Goal: Task Accomplishment & Management: Use online tool/utility

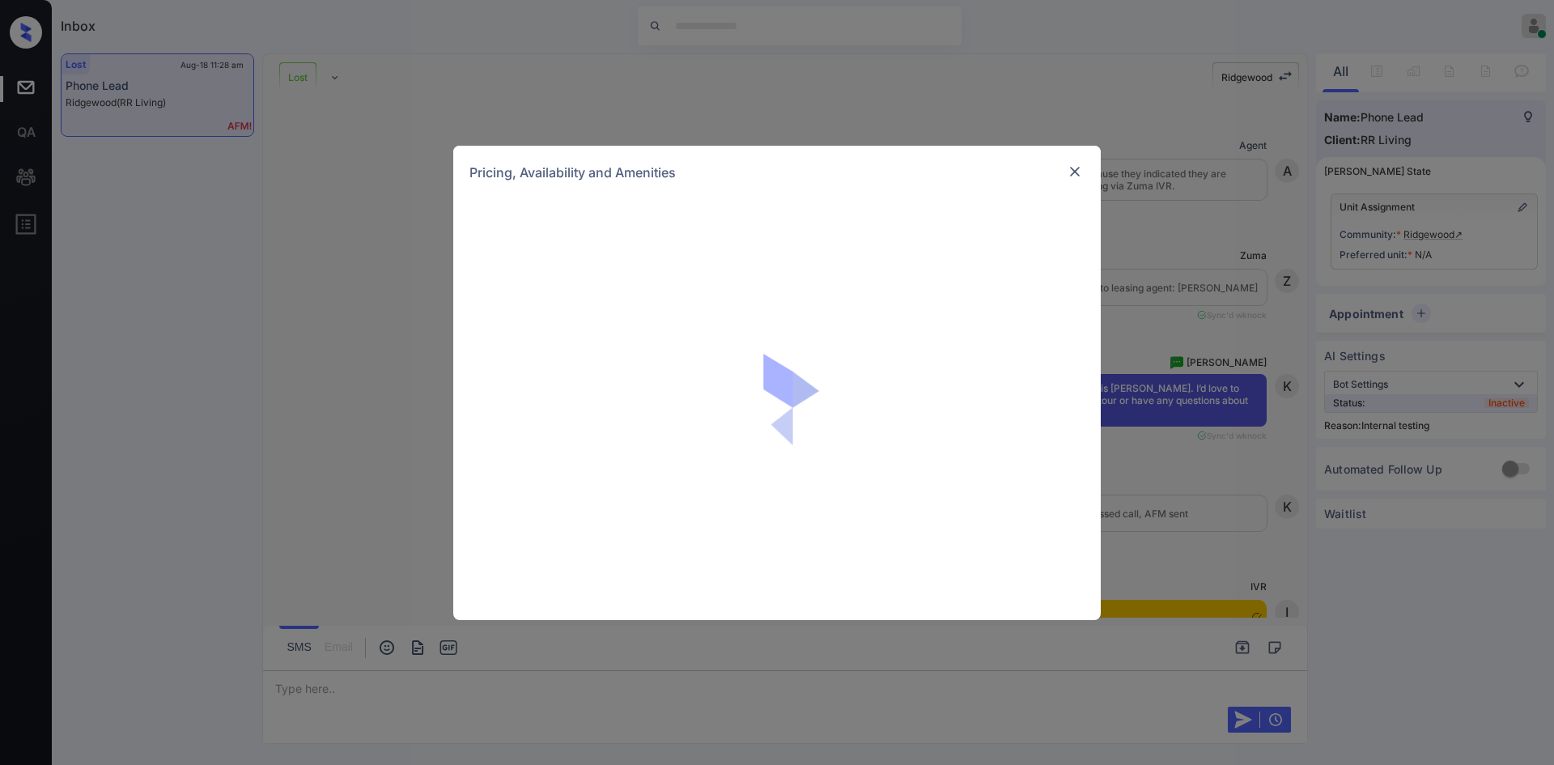
scroll to position [4961, 0]
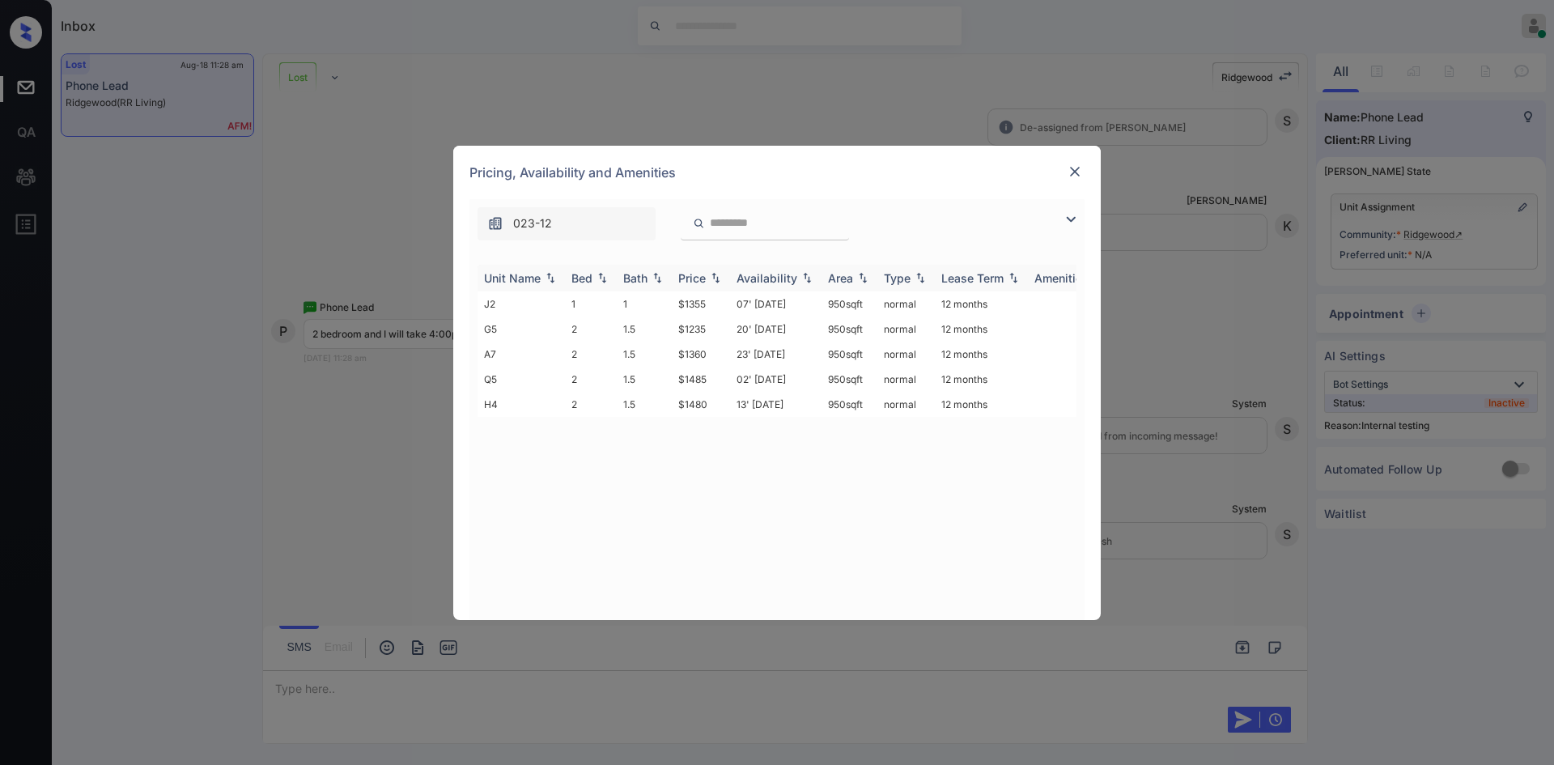
click at [705, 275] on div "Price" at bounding box center [692, 278] width 28 height 14
click at [695, 302] on td "$1235" at bounding box center [701, 303] width 58 height 25
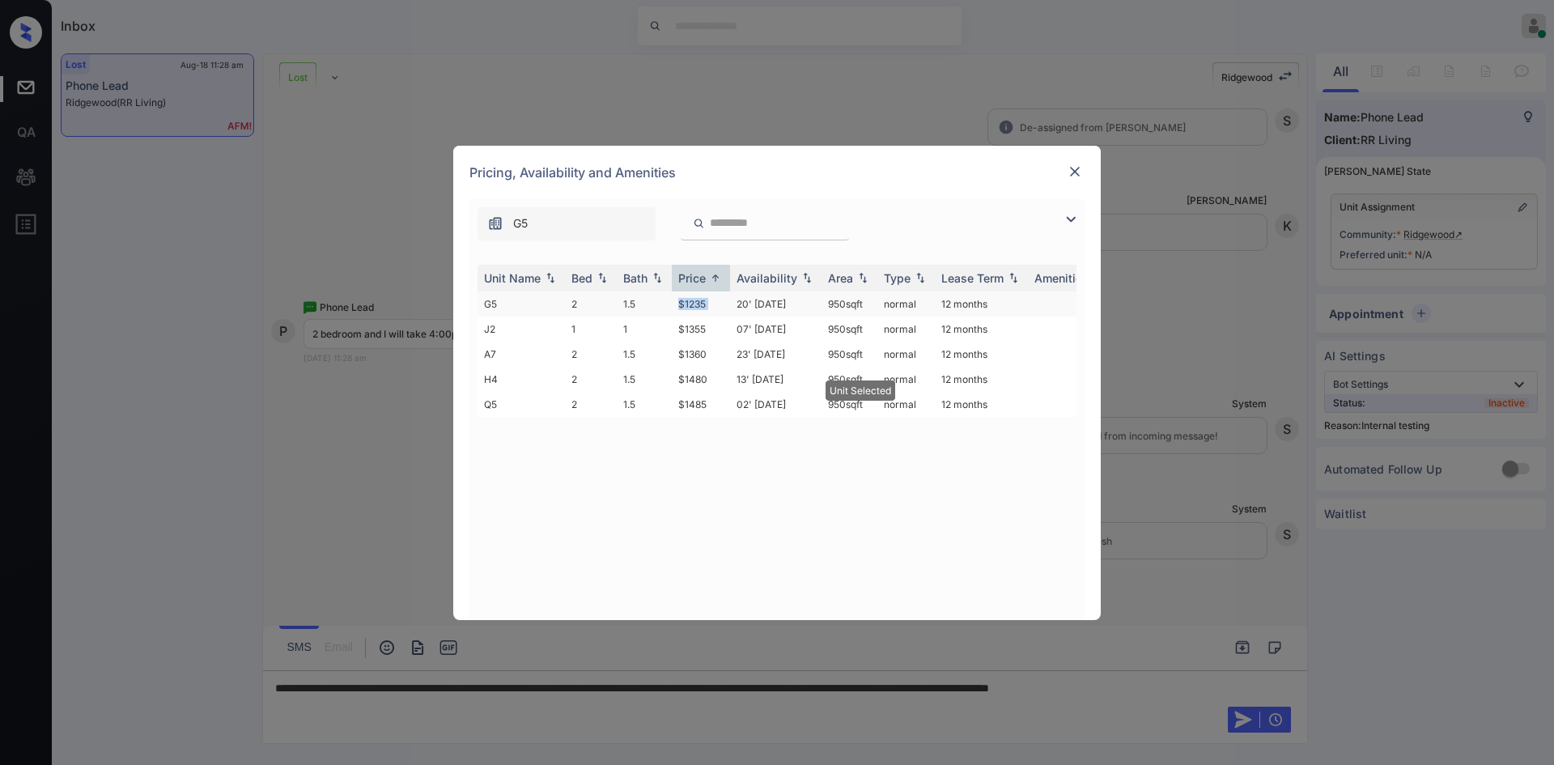
click at [695, 302] on td "$1235" at bounding box center [701, 303] width 58 height 25
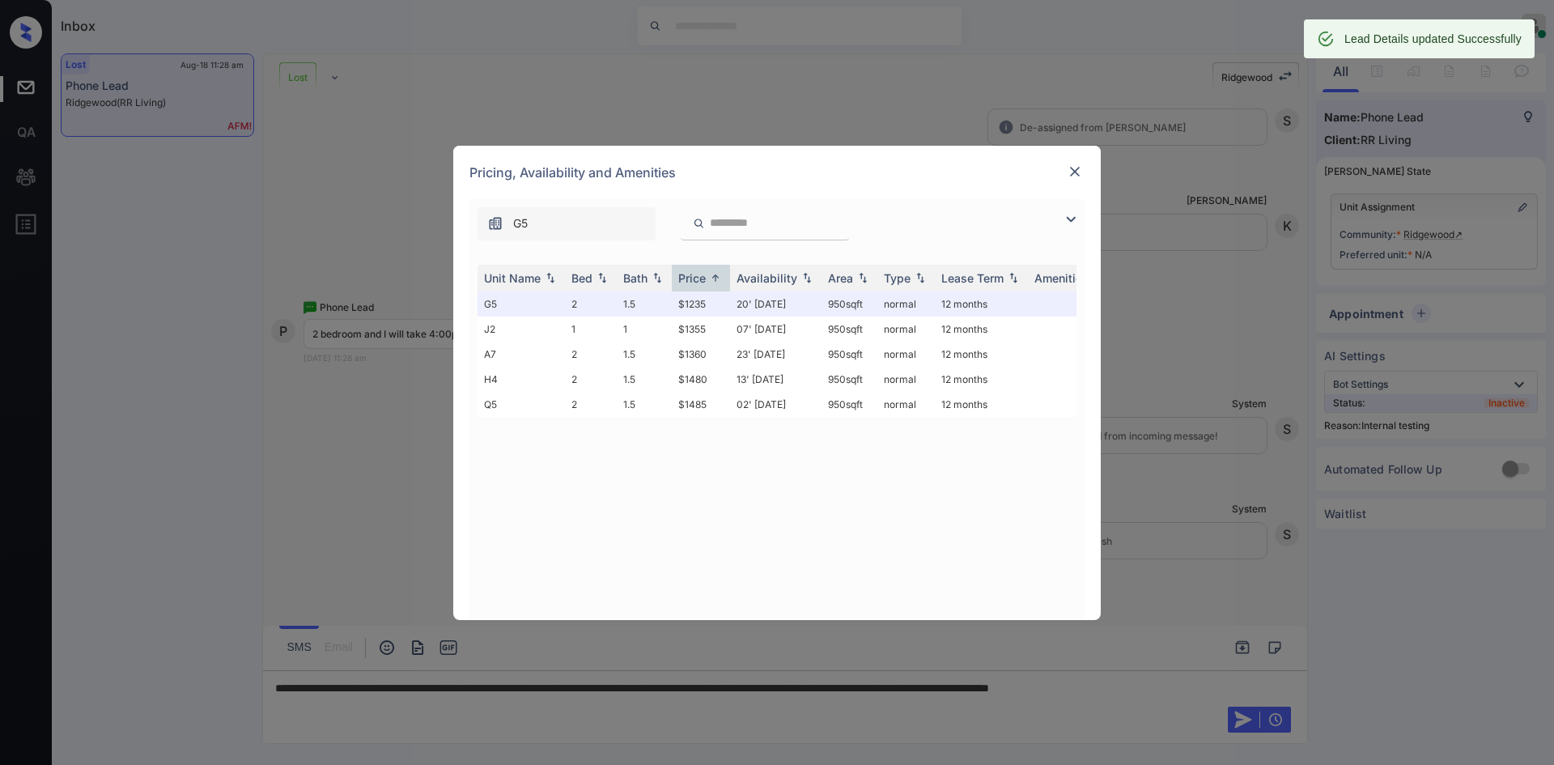
click at [1084, 172] on div at bounding box center [1074, 171] width 19 height 19
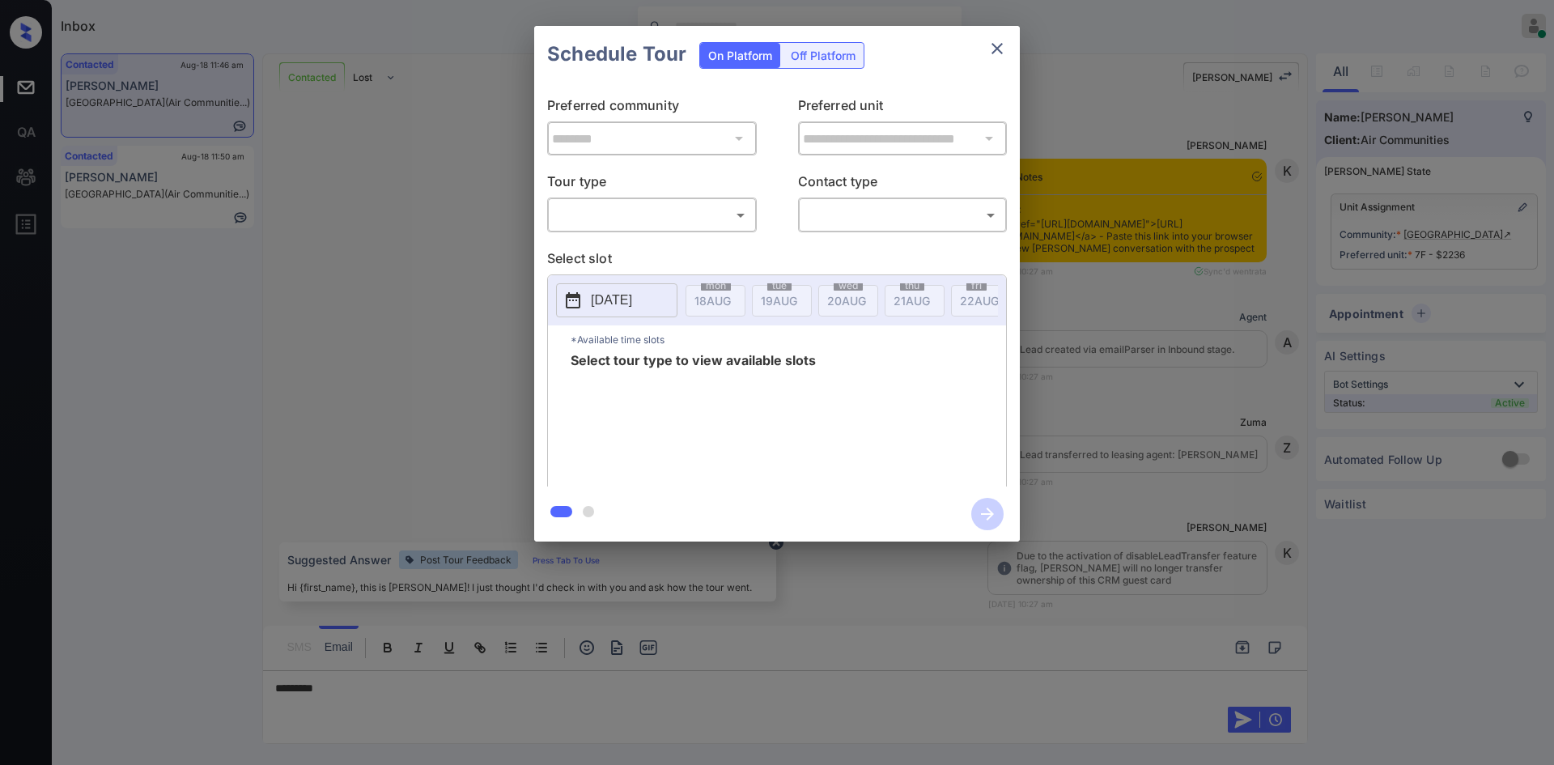
scroll to position [2178, 0]
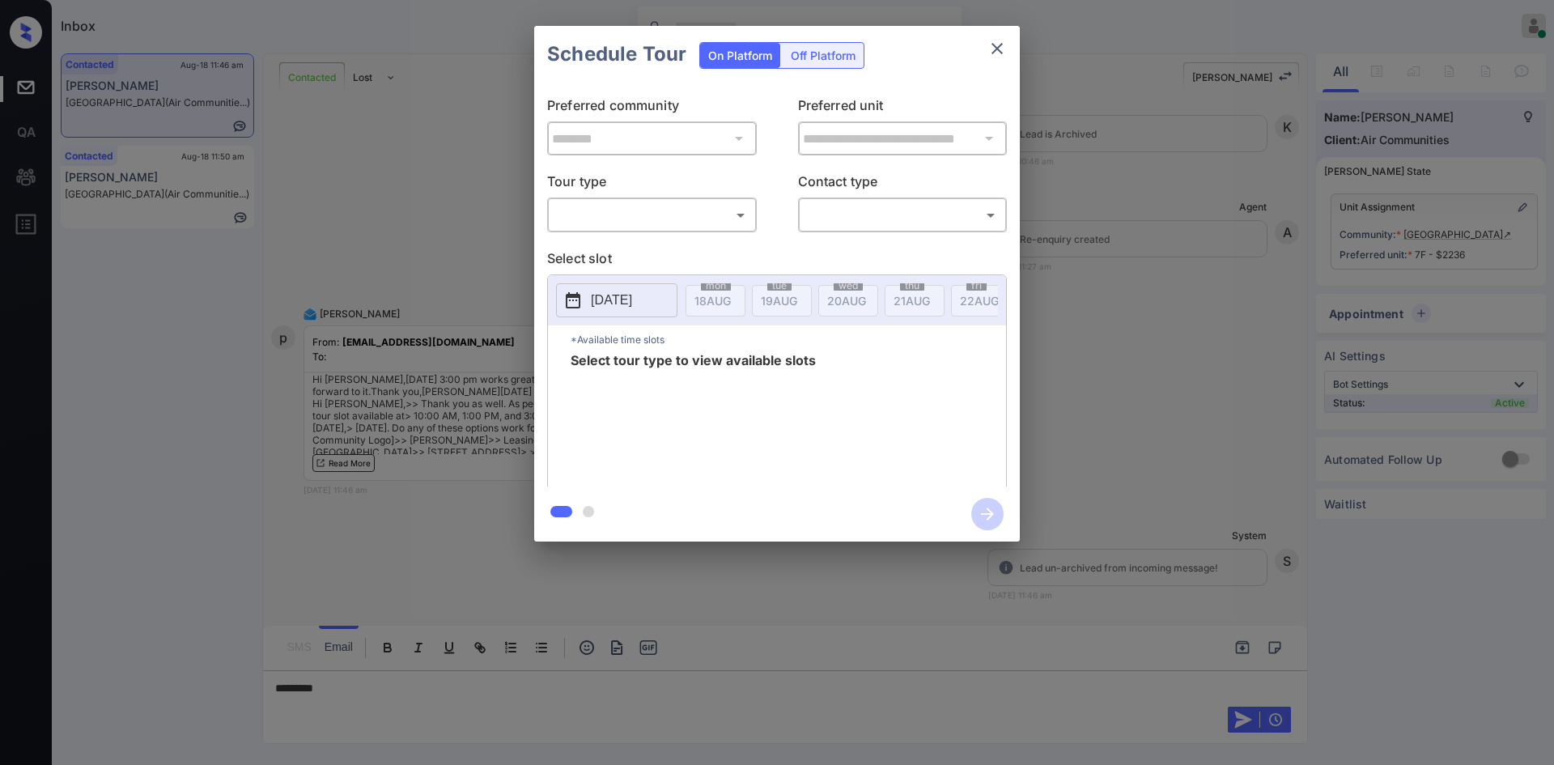
click at [632, 212] on body "Inbox Mukesh Online Set yourself offline Set yourself on break Profile Switch t…" at bounding box center [777, 382] width 1554 height 765
click at [629, 246] on li "In Person" at bounding box center [652, 250] width 200 height 29
type input "********"
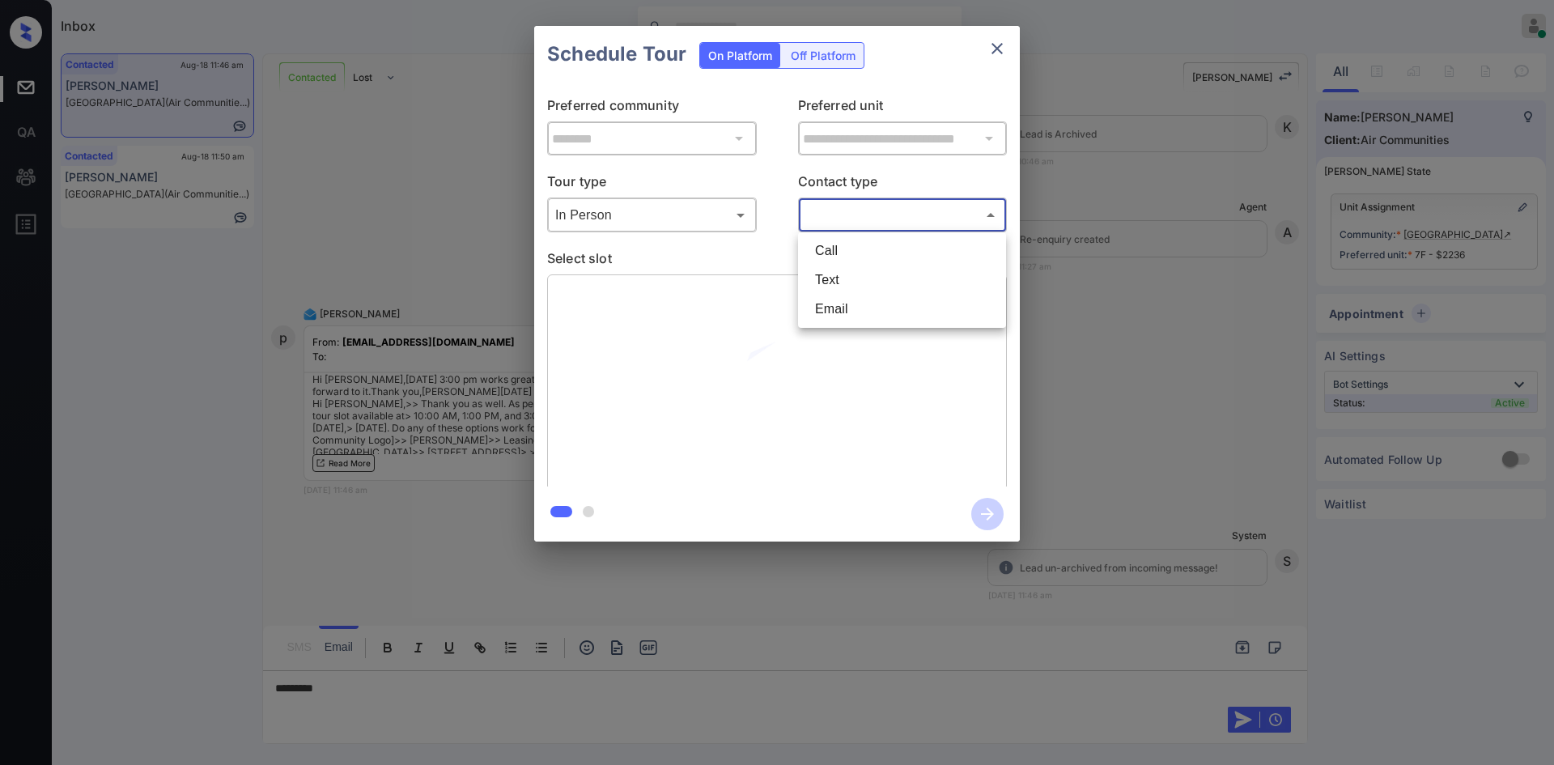
drag, startPoint x: 871, startPoint y: 212, endPoint x: 858, endPoint y: 281, distance: 70.0
click at [858, 281] on body "Inbox Mukesh Online Set yourself offline Set yourself on break Profile Switch t…" at bounding box center [777, 382] width 1554 height 765
click at [858, 281] on li "Text" at bounding box center [902, 280] width 200 height 29
type input "****"
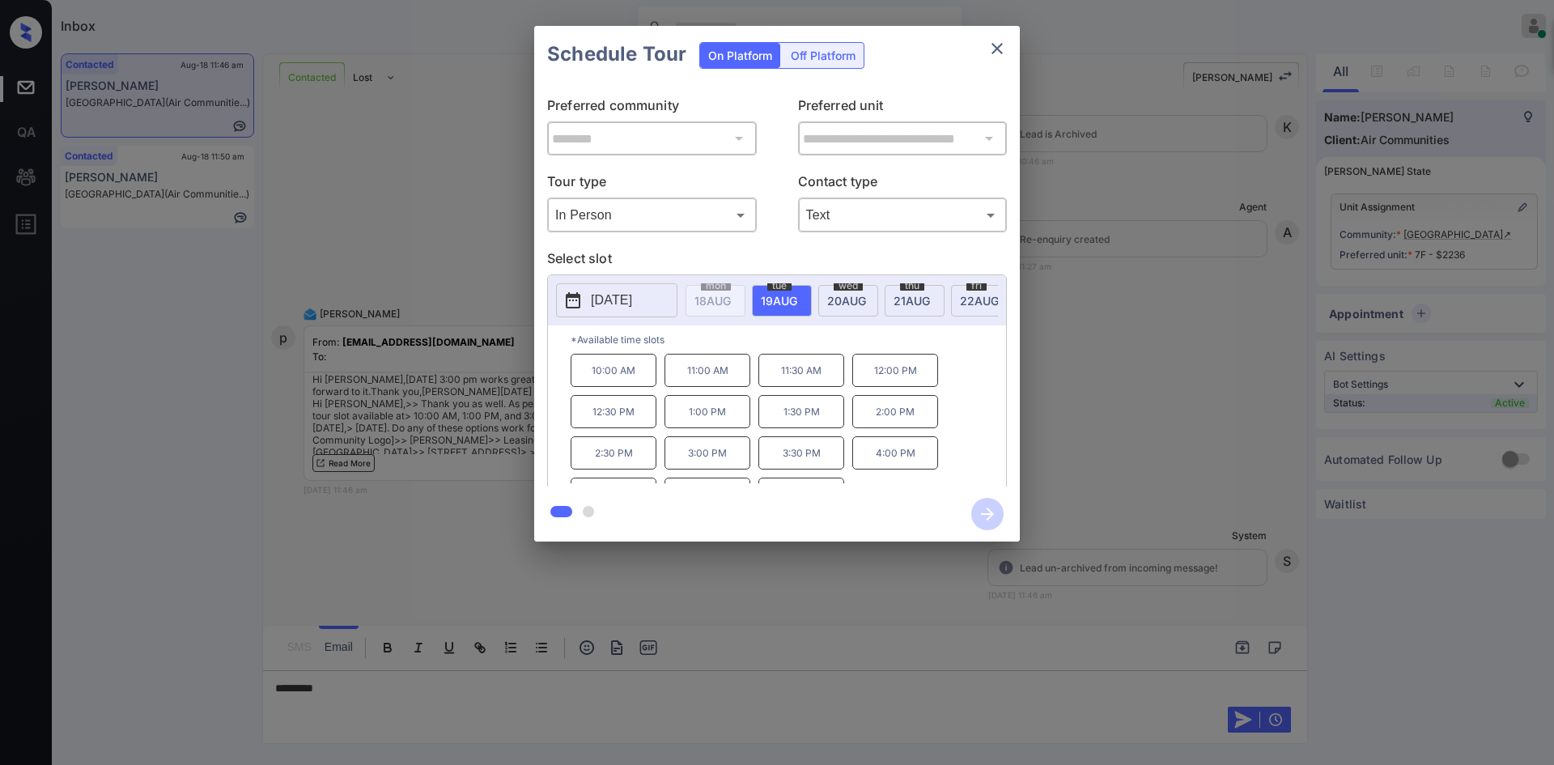
click at [731, 304] on span "22 AUG" at bounding box center [713, 301] width 36 height 14
click at [992, 40] on icon "close" at bounding box center [997, 48] width 19 height 19
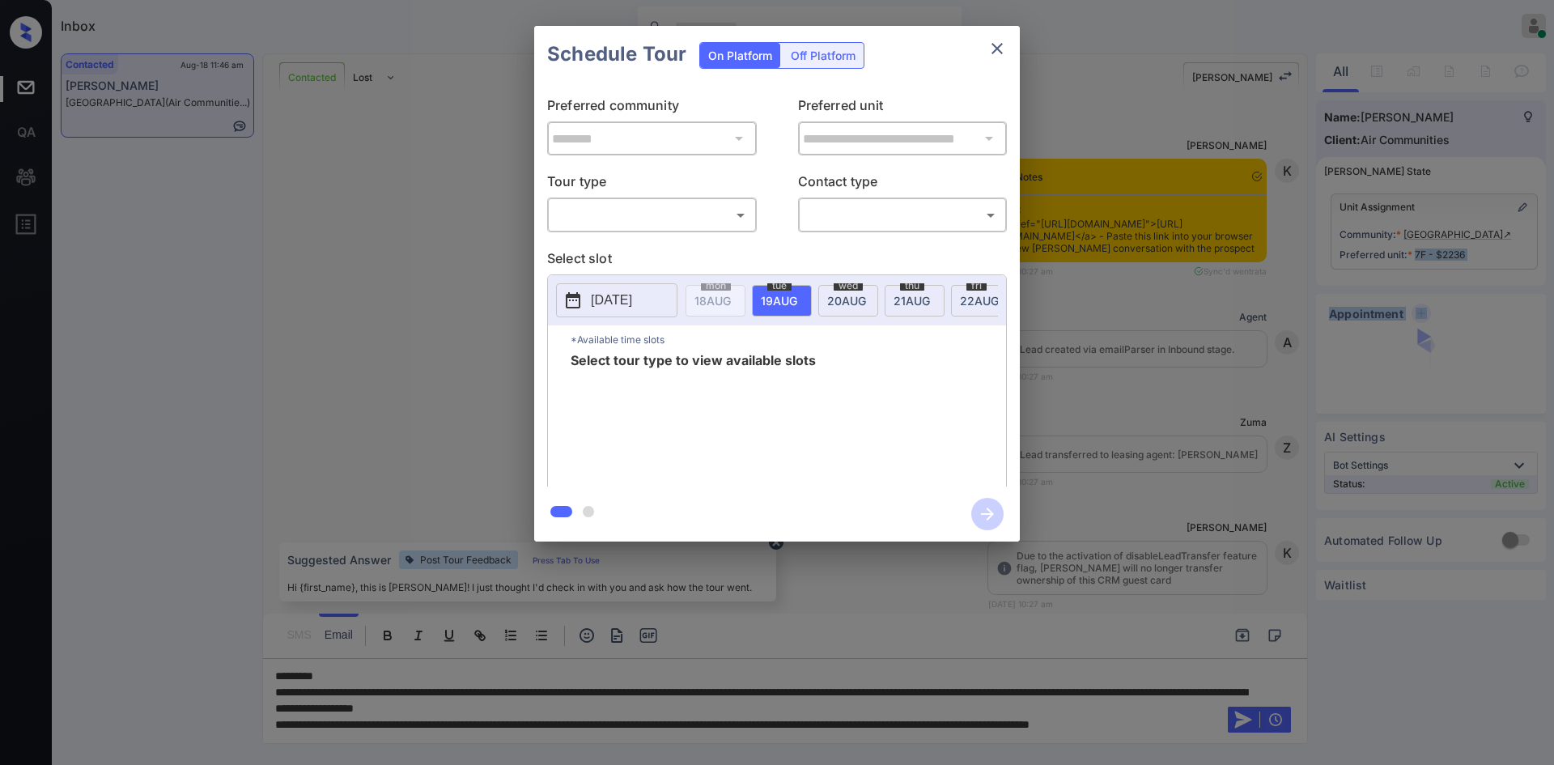
scroll to position [2523, 0]
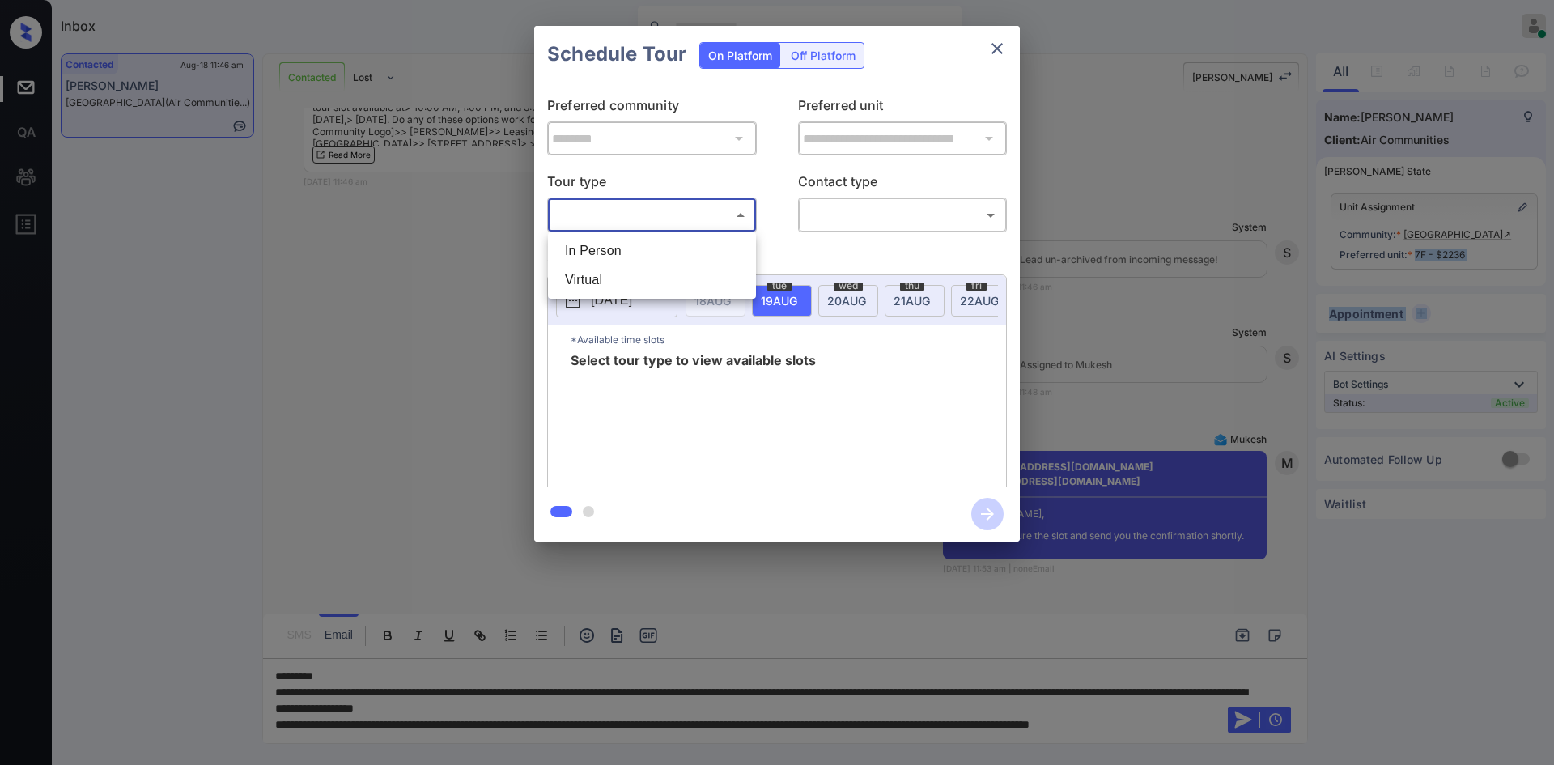
drag, startPoint x: 628, startPoint y: 209, endPoint x: 597, endPoint y: 260, distance: 60.0
click at [597, 260] on body "Inbox Mukesh Online Set yourself offline Set yourself on break Profile Switch t…" at bounding box center [777, 382] width 1554 height 765
click at [597, 260] on li "In Person" at bounding box center [652, 250] width 200 height 29
type input "********"
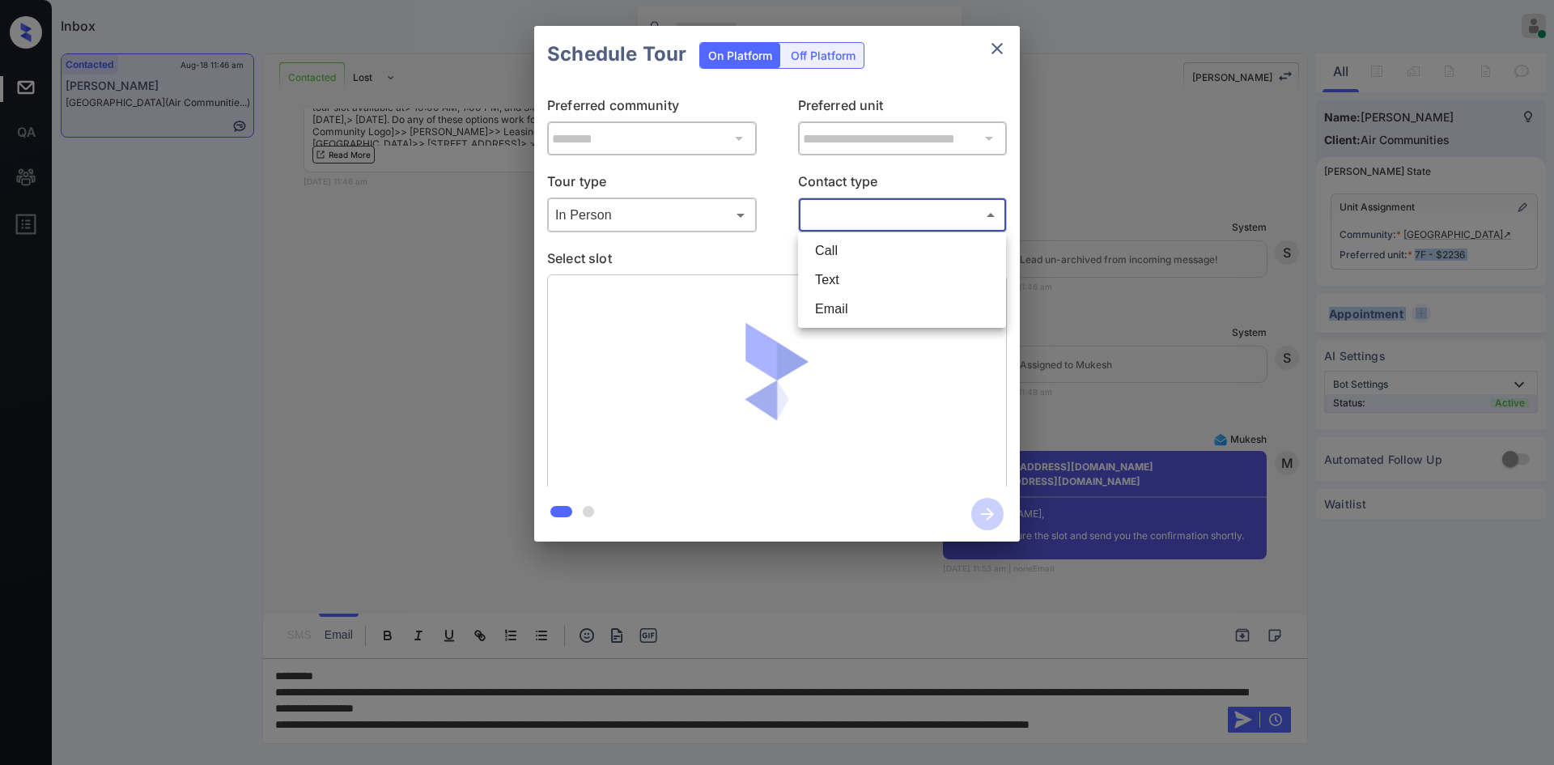
drag, startPoint x: 916, startPoint y: 214, endPoint x: 848, endPoint y: 287, distance: 100.2
click at [848, 287] on body "Inbox Mukesh Online Set yourself offline Set yourself on break Profile Switch t…" at bounding box center [777, 382] width 1554 height 765
click at [848, 287] on li "Text" at bounding box center [902, 280] width 200 height 29
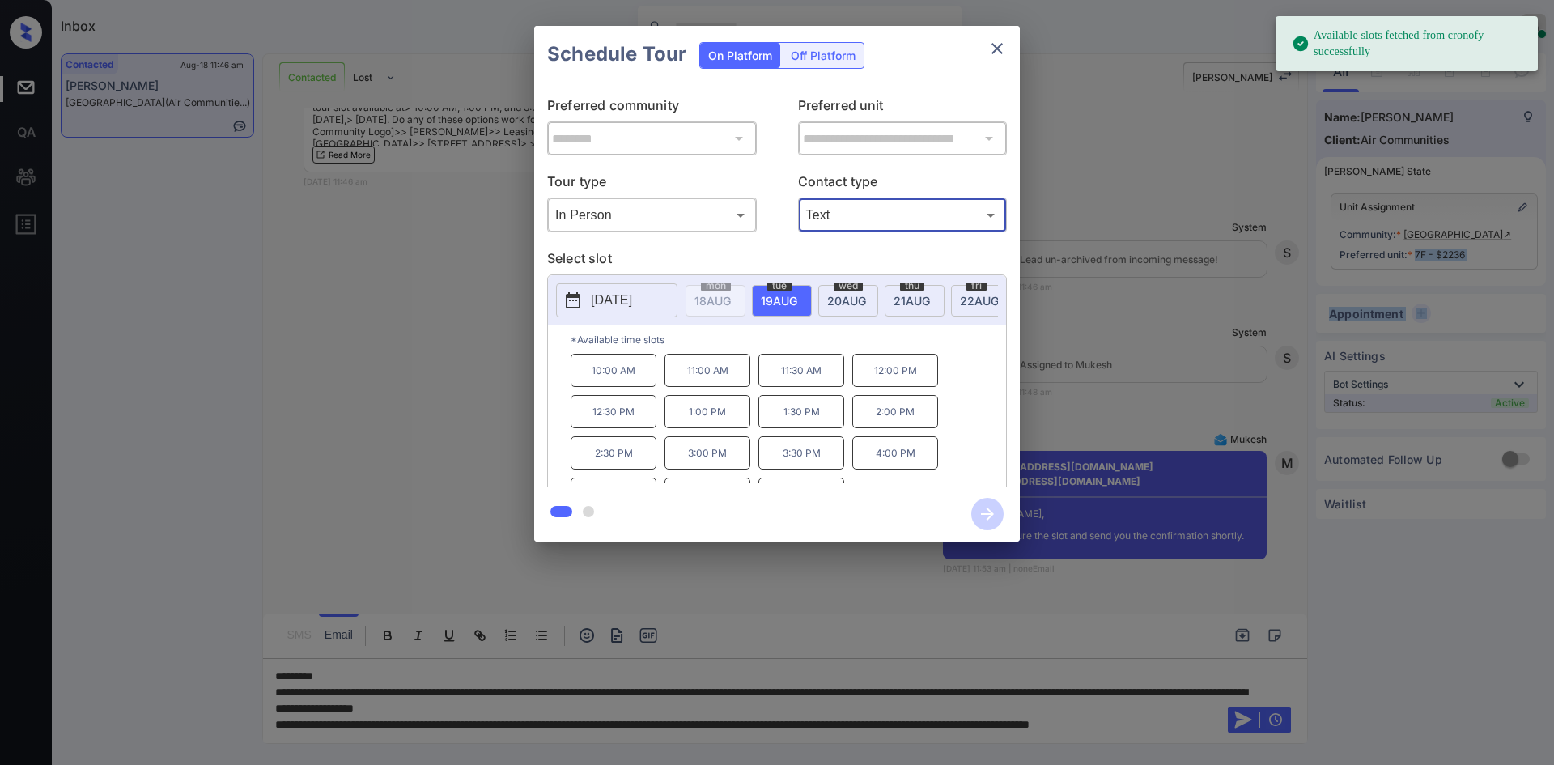
type input "****"
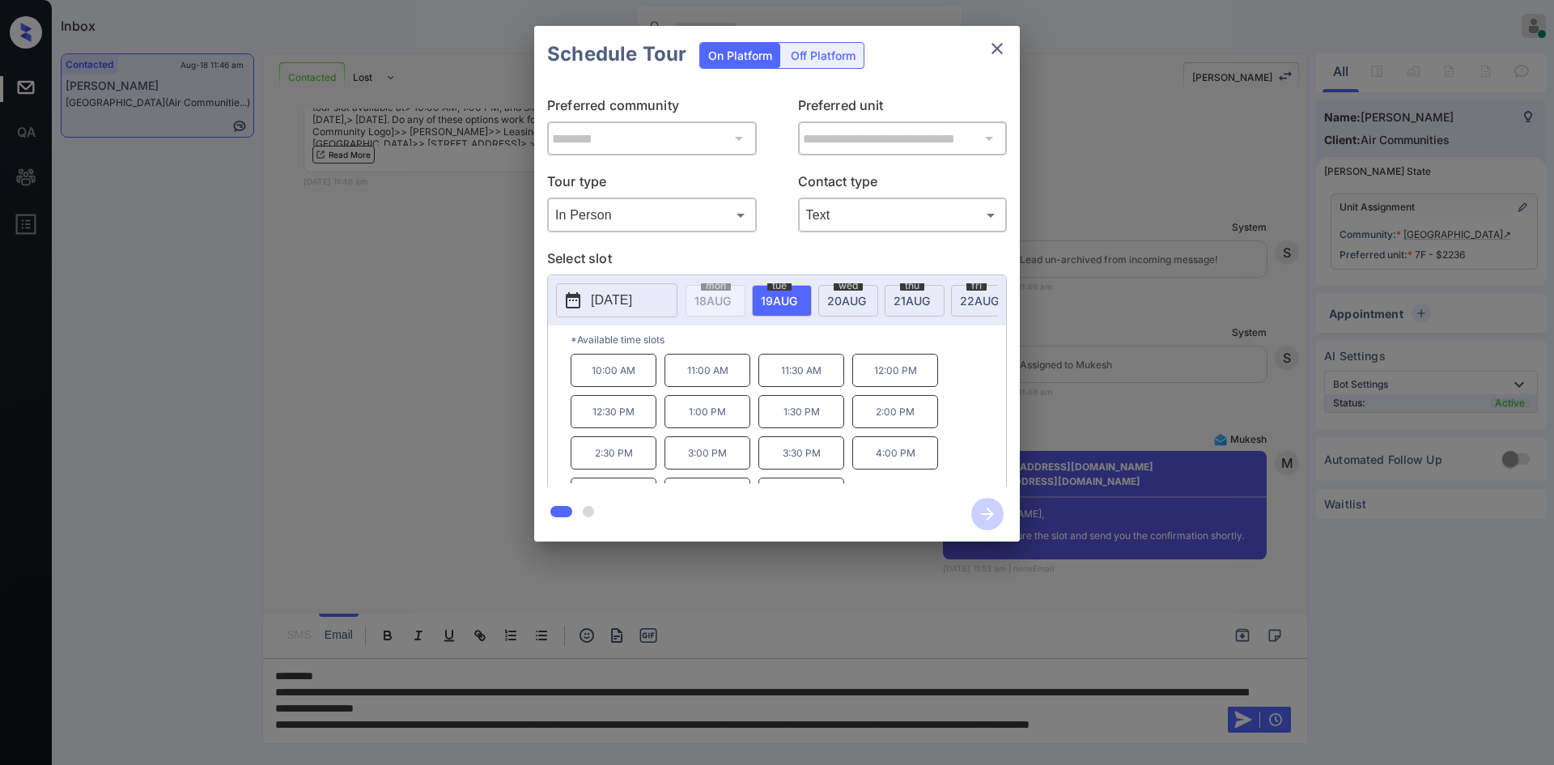
click at [731, 463] on p "3:00 PM" at bounding box center [708, 452] width 86 height 33
click at [971, 525] on button "button" at bounding box center [988, 514] width 52 height 42
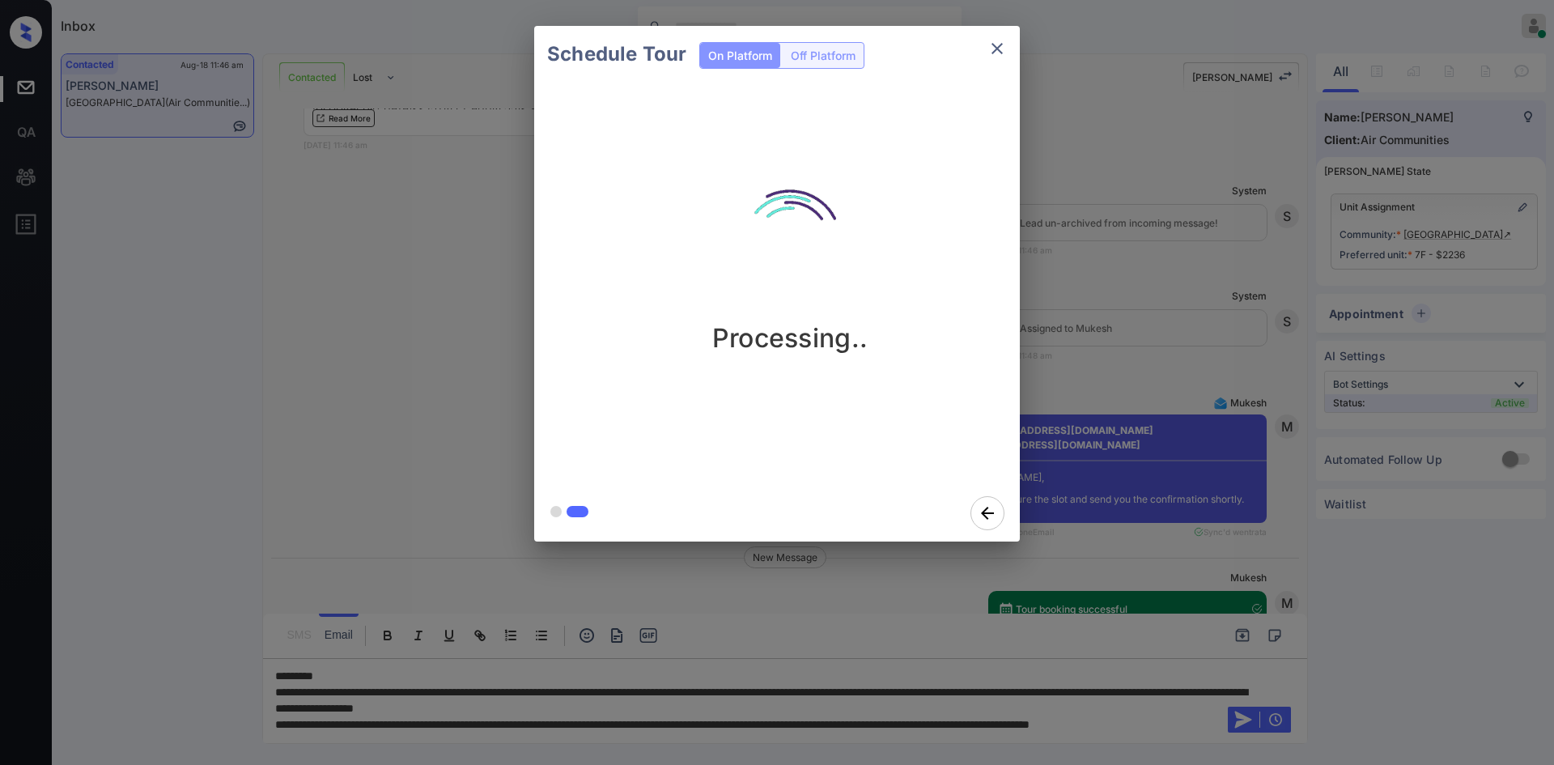
scroll to position [2896, 0]
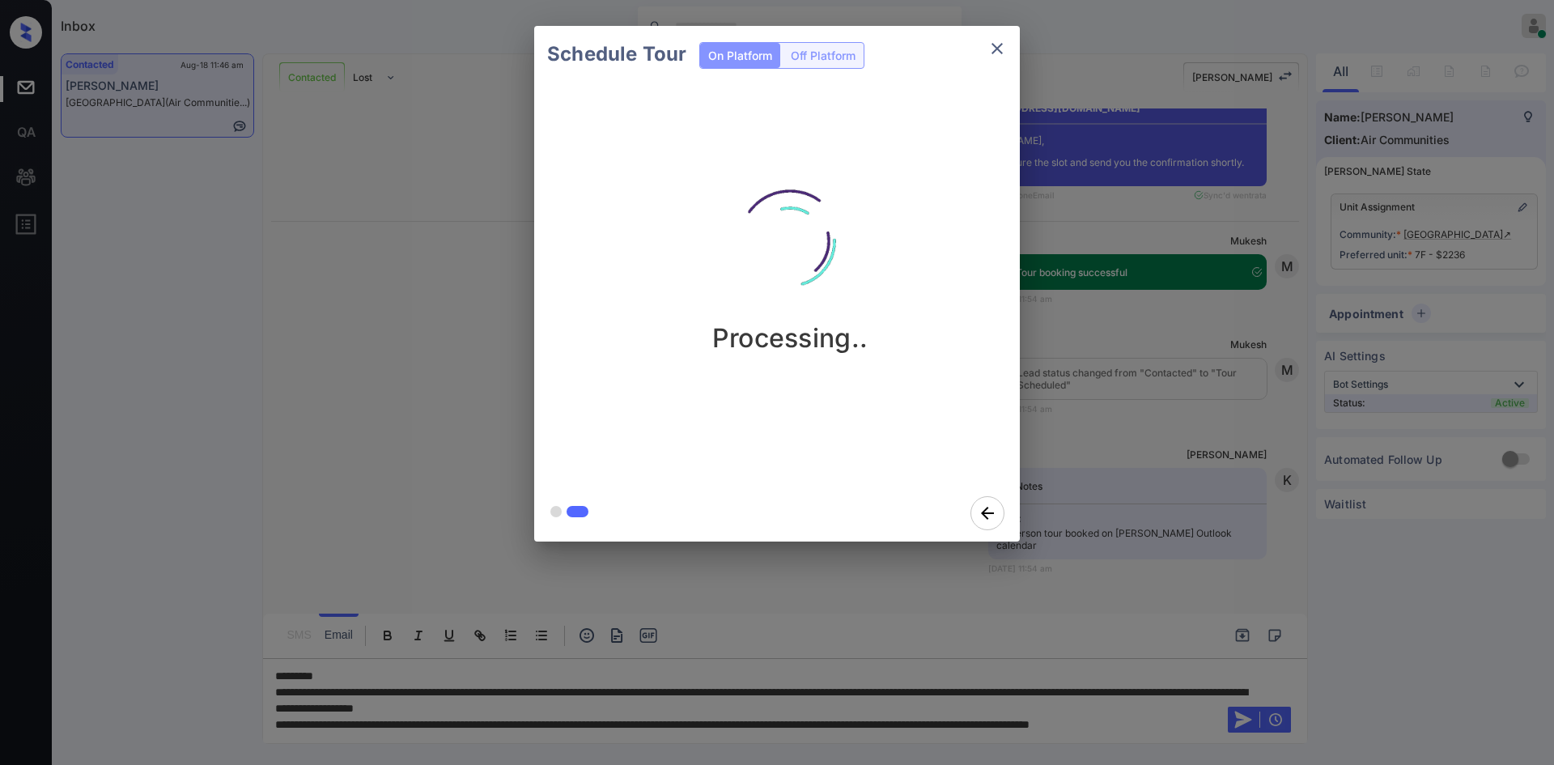
click at [1087, 215] on div "Schedule Tour On Platform Off Platform Processing.." at bounding box center [777, 283] width 1554 height 567
